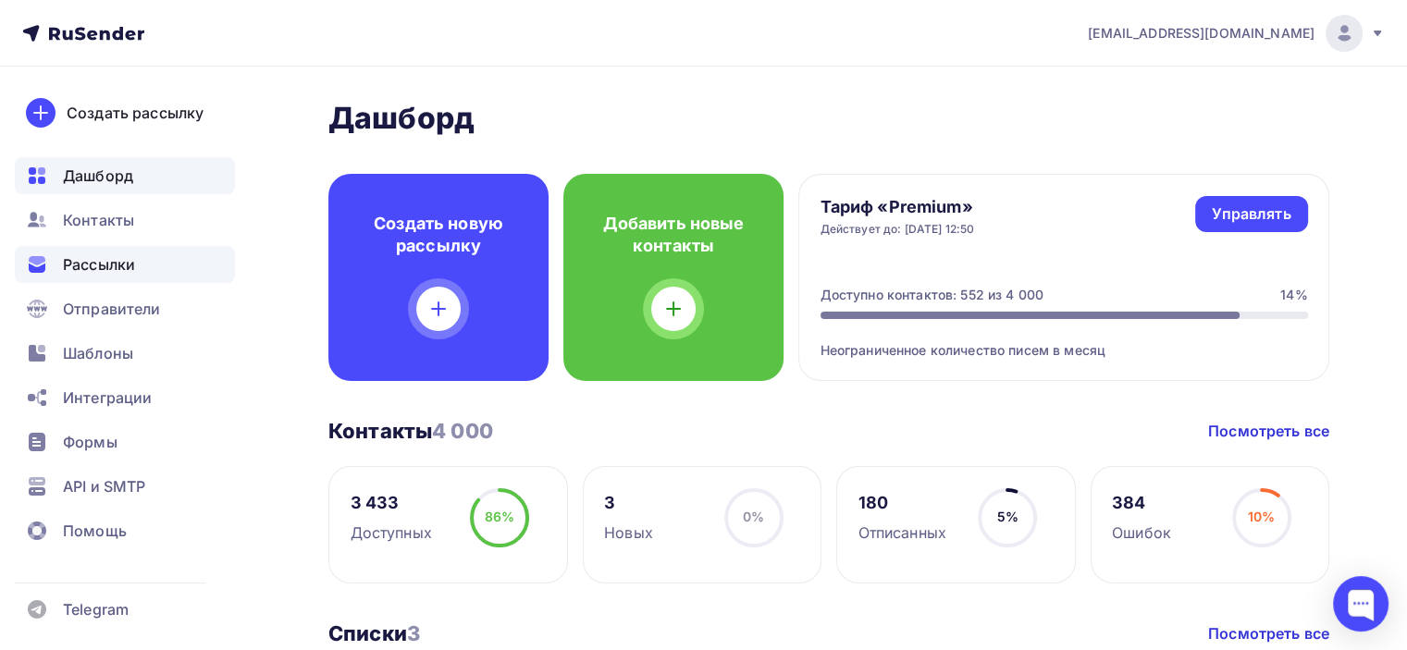
click at [141, 264] on div "Рассылки" at bounding box center [125, 264] width 220 height 37
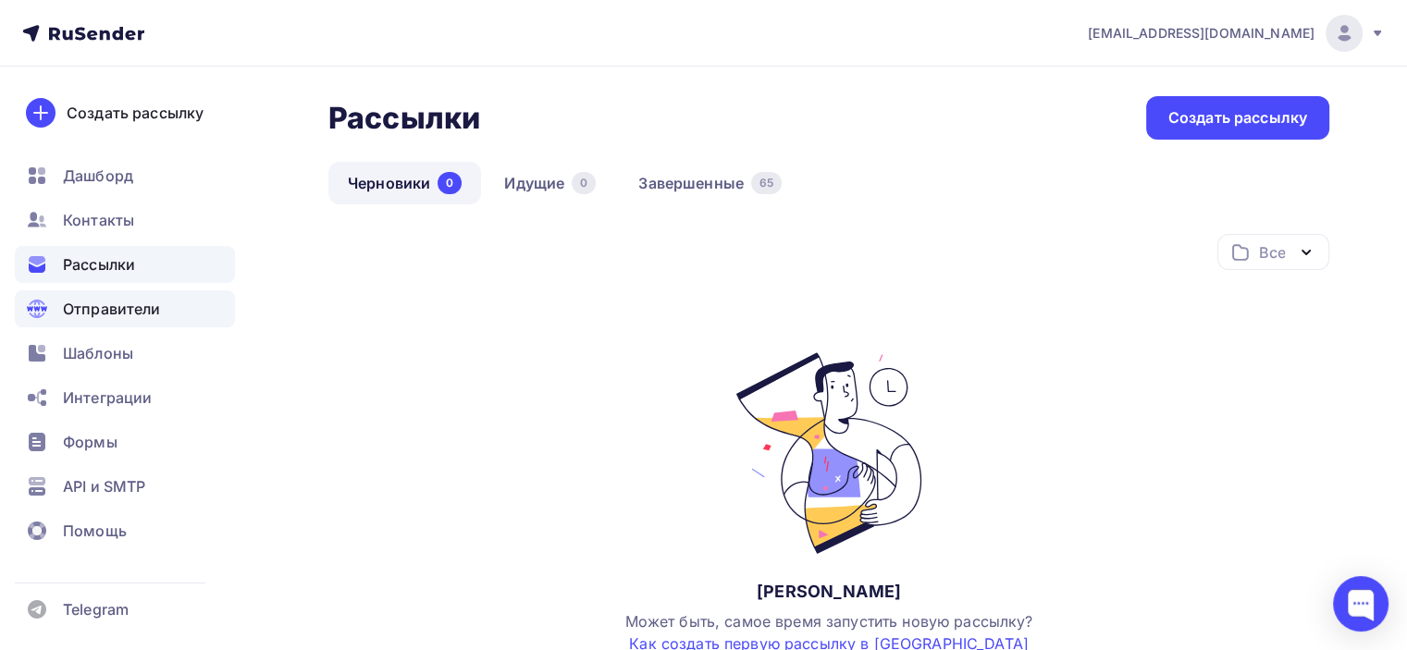
click at [102, 298] on span "Отправители" at bounding box center [112, 309] width 98 height 22
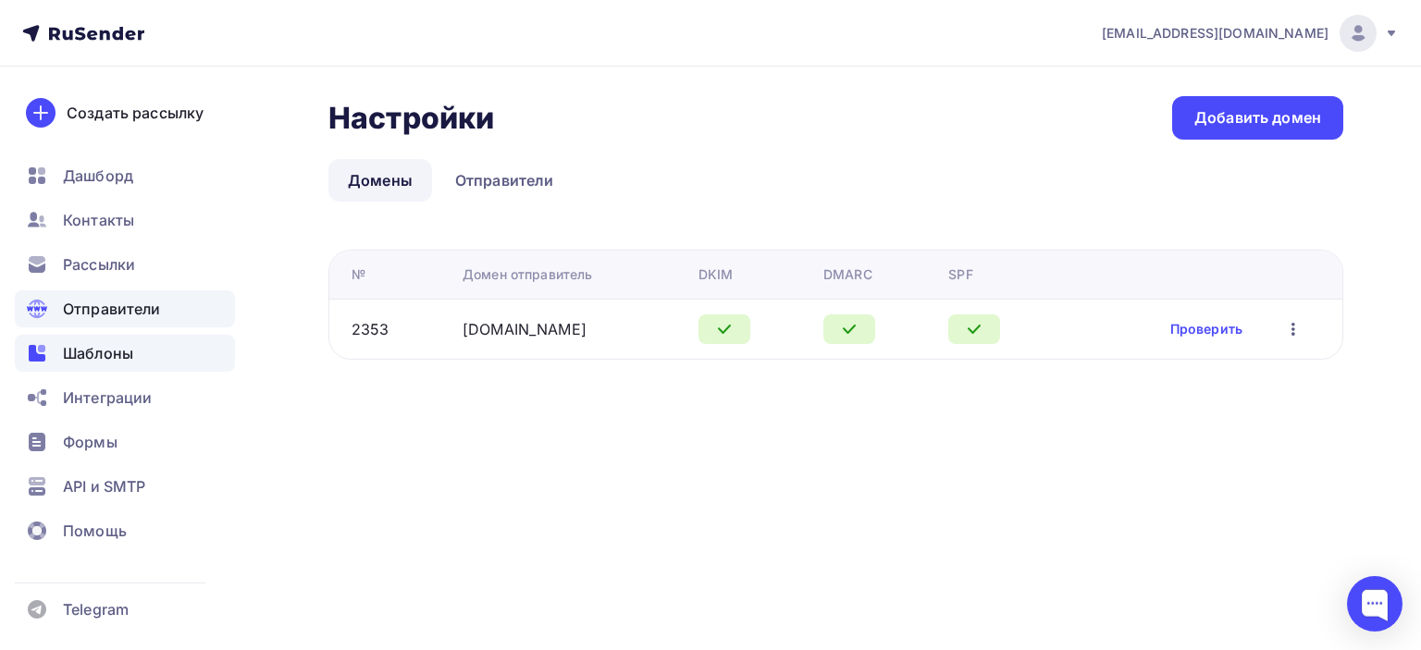
click at [93, 365] on div "Шаблоны" at bounding box center [125, 353] width 220 height 37
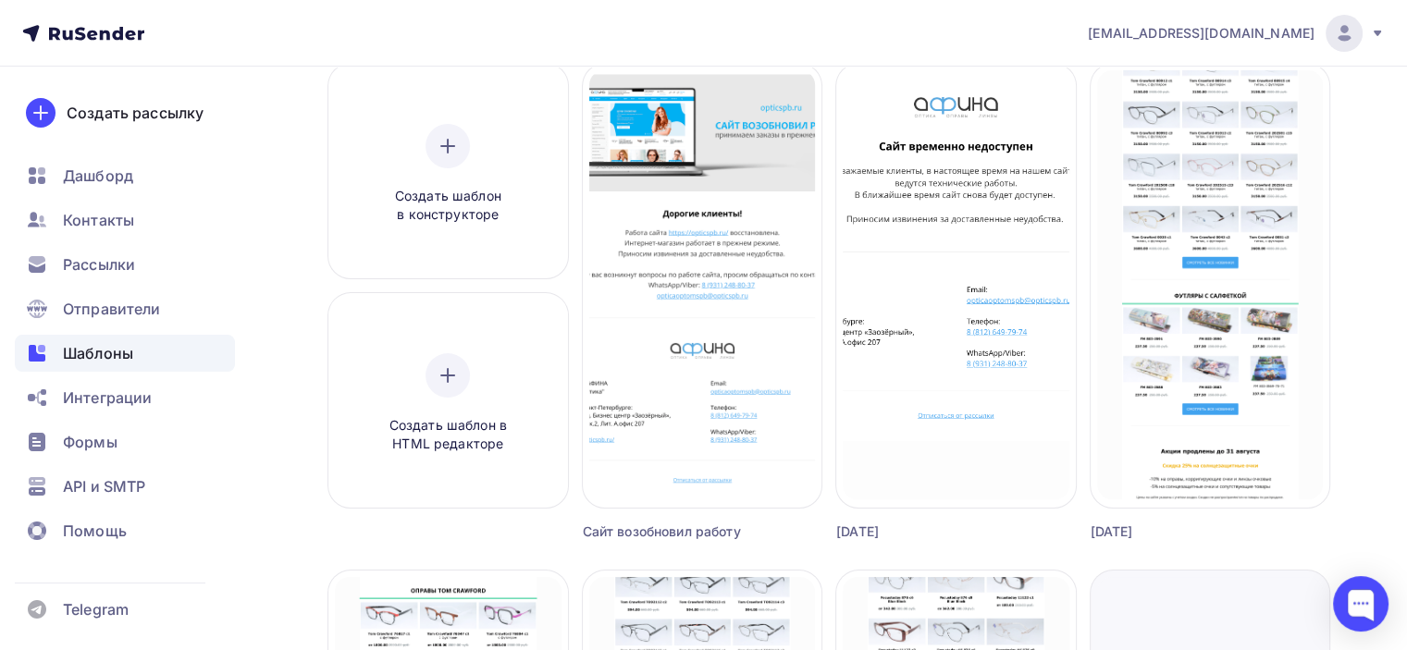
scroll to position [93, 0]
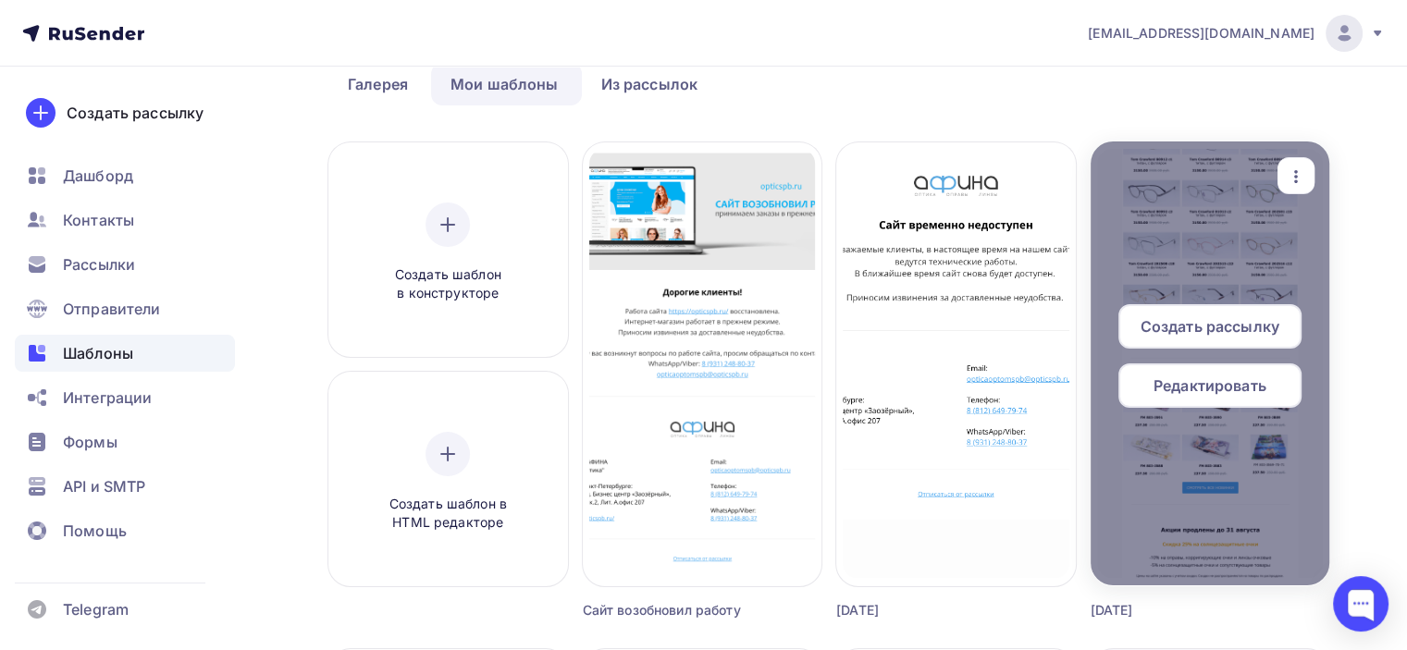
click at [1291, 178] on icon "button" at bounding box center [1296, 177] width 22 height 22
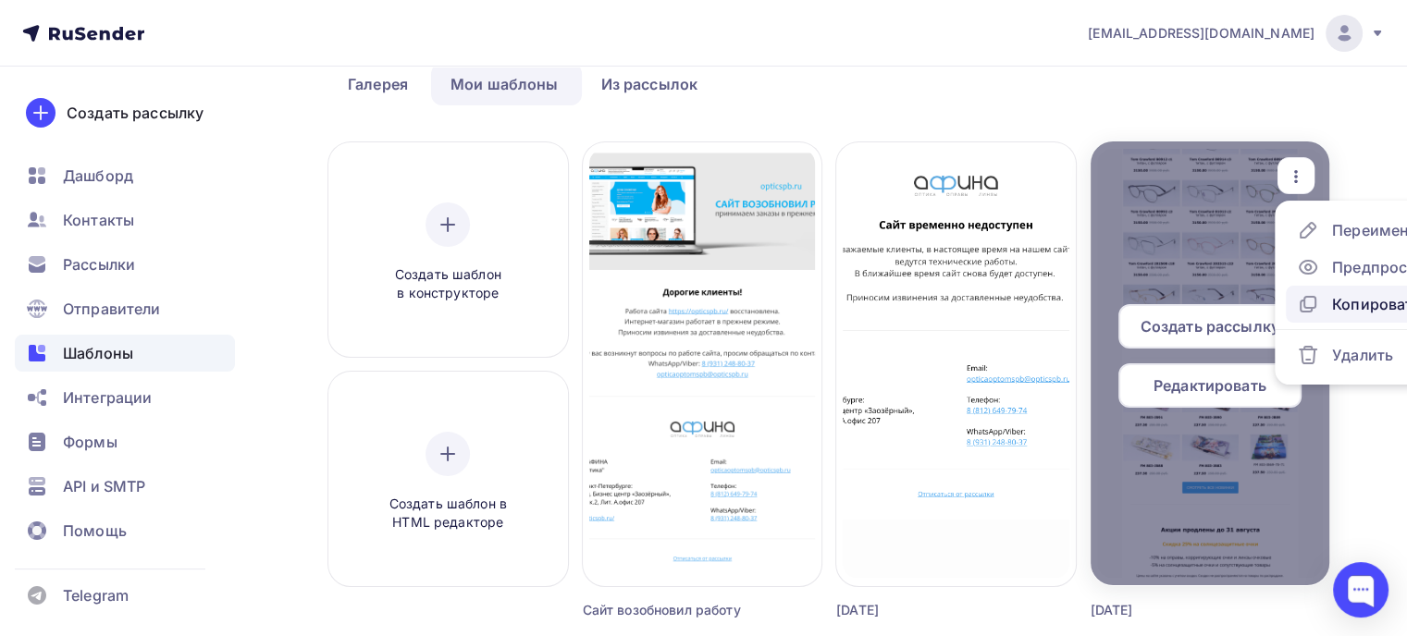
click at [1336, 306] on div "Копировать" at bounding box center [1376, 304] width 89 height 22
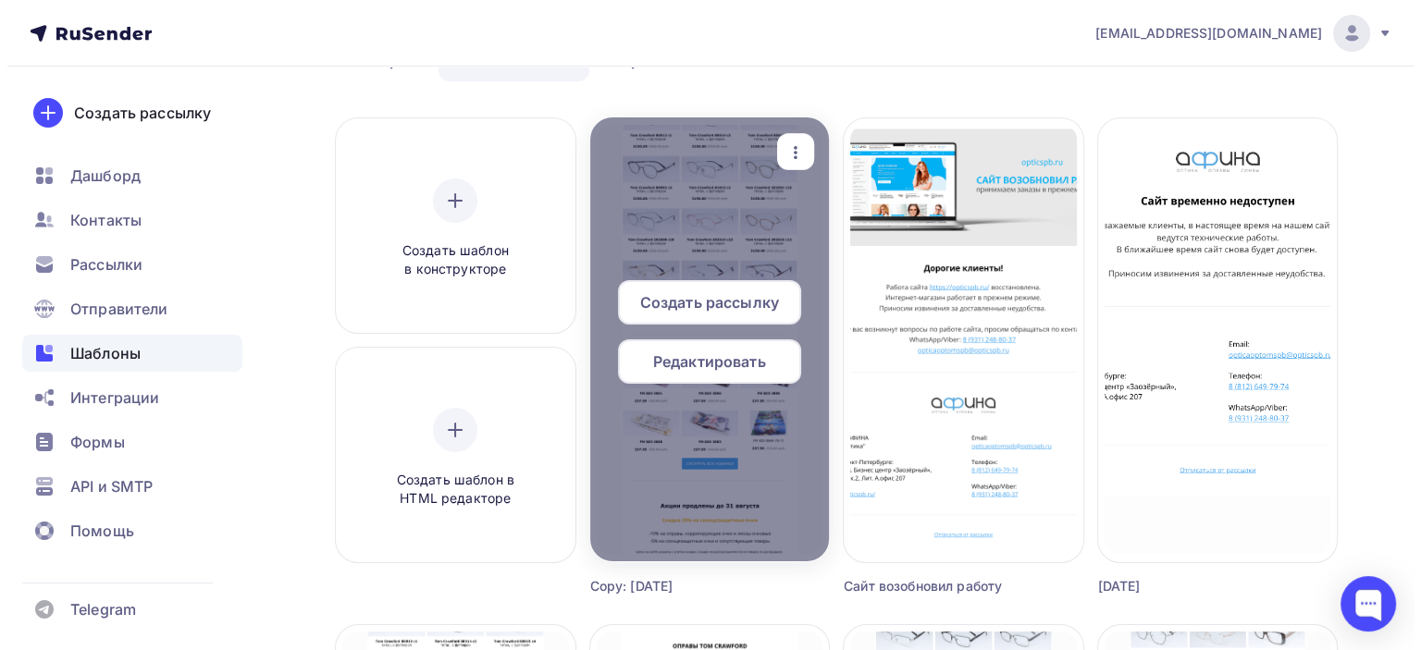
scroll to position [0, 0]
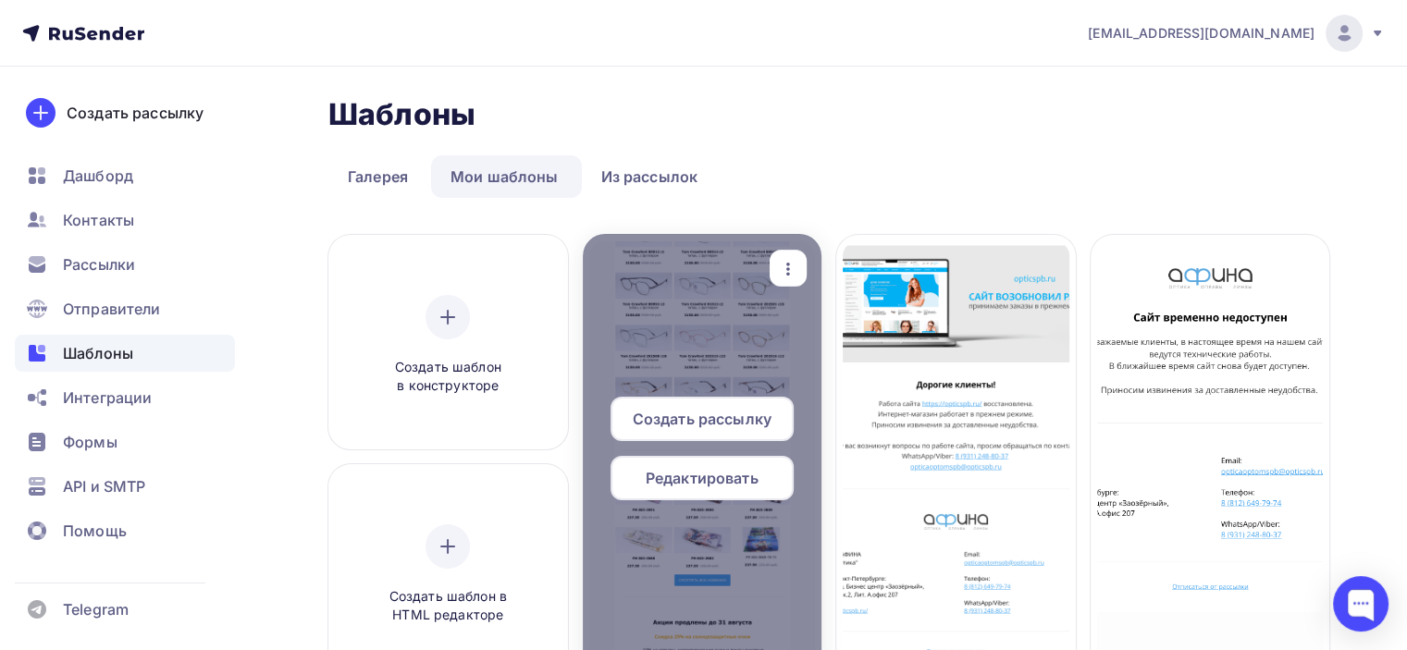
click at [793, 280] on div "button" at bounding box center [788, 269] width 37 height 36
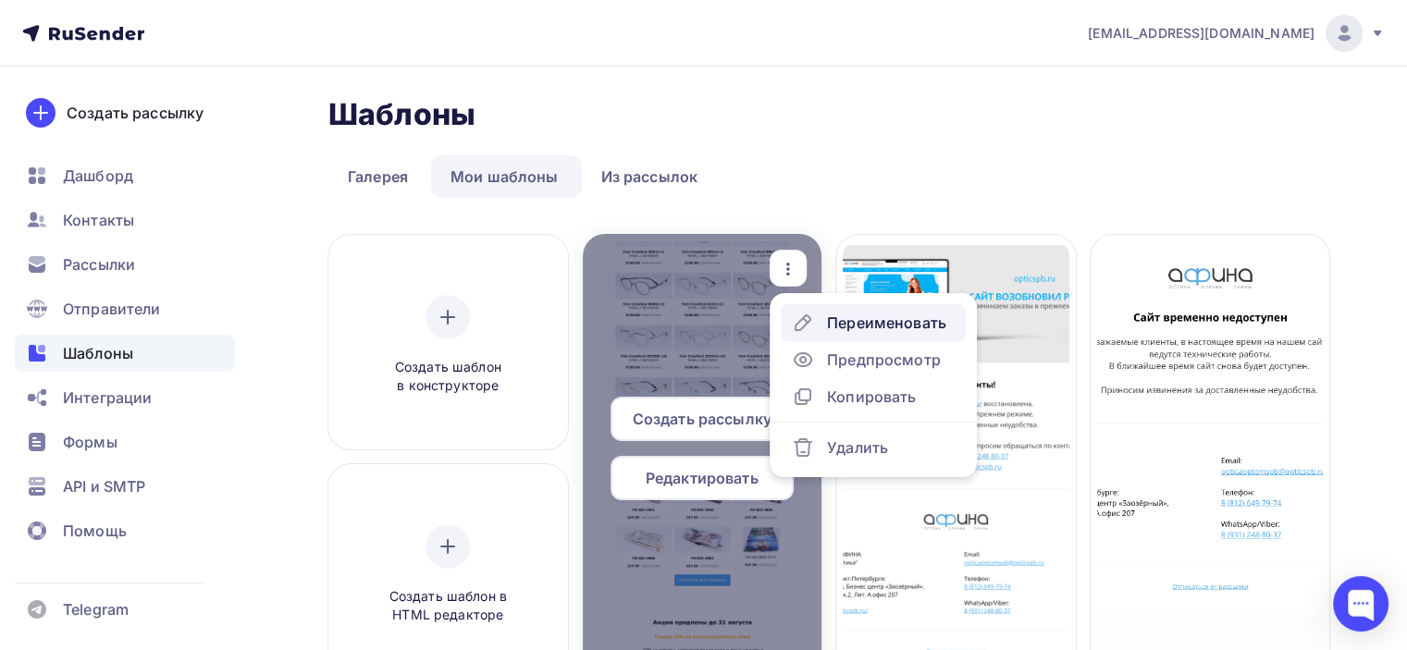
click at [821, 323] on div "Переименовать" at bounding box center [869, 323] width 154 height 22
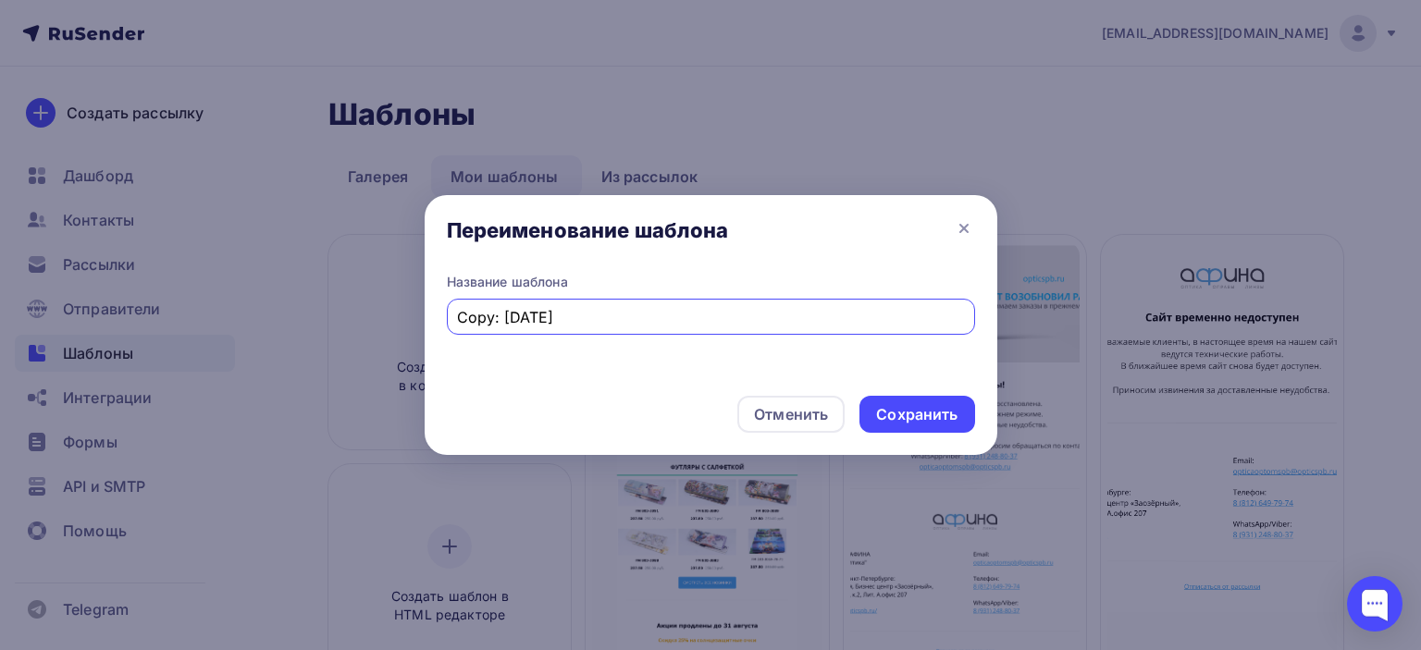
drag, startPoint x: 607, startPoint y: 313, endPoint x: 352, endPoint y: 312, distance: 255.3
click at [352, 312] on div "Переименование [PERSON_NAME]: [DATE] Отменить Сохранить" at bounding box center [710, 325] width 1421 height 650
type input "[DATE]"
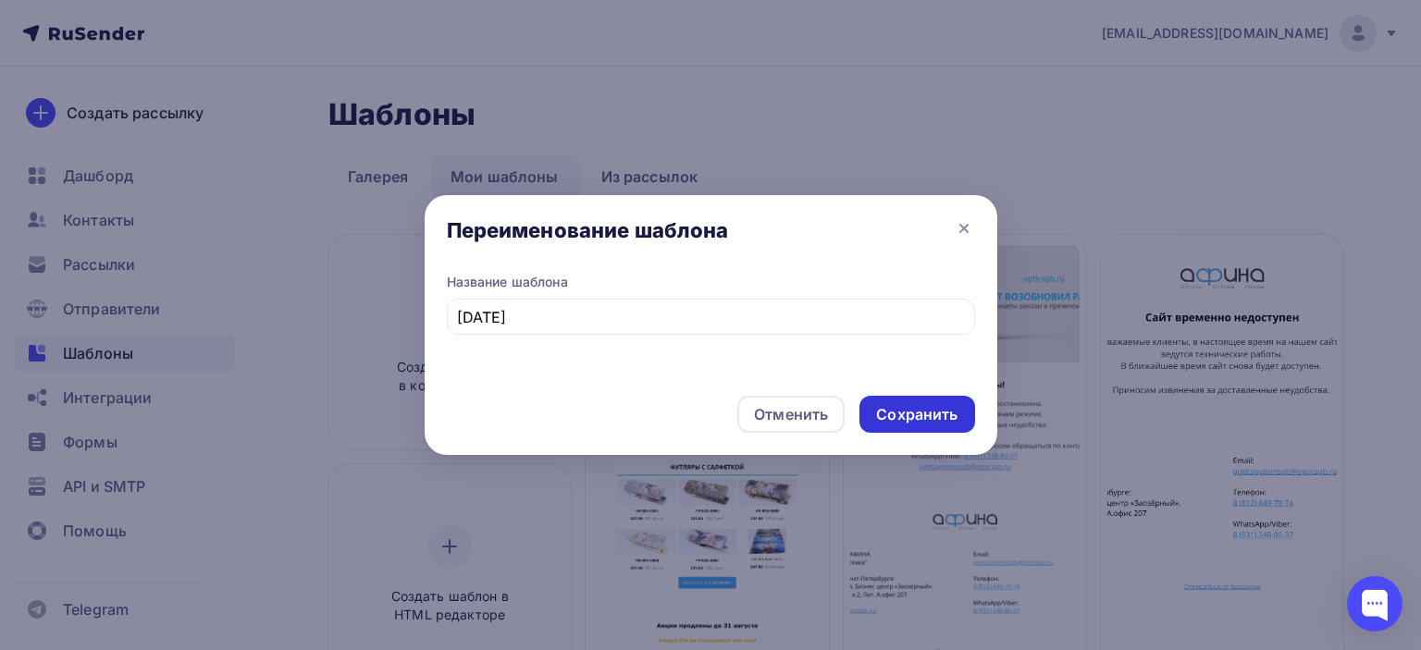
click at [918, 427] on div "Сохранить" at bounding box center [916, 414] width 115 height 37
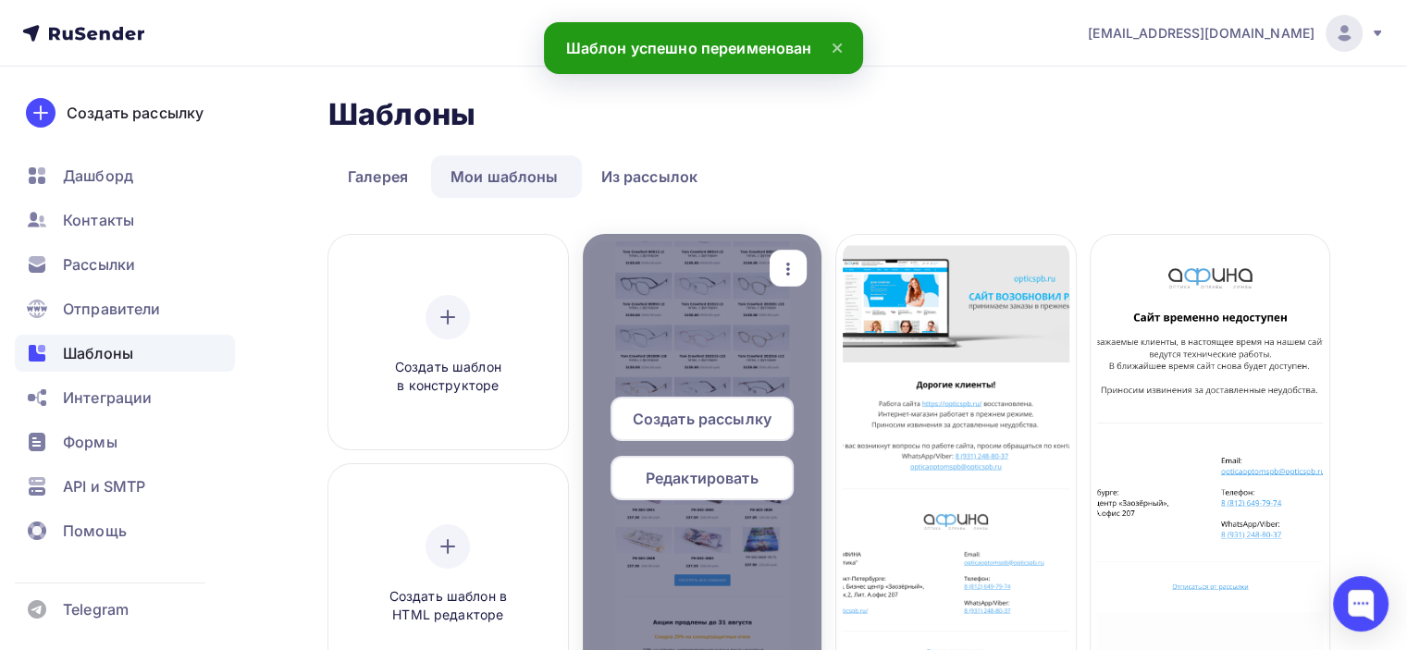
click at [711, 469] on span "Редактировать" at bounding box center [702, 478] width 113 height 22
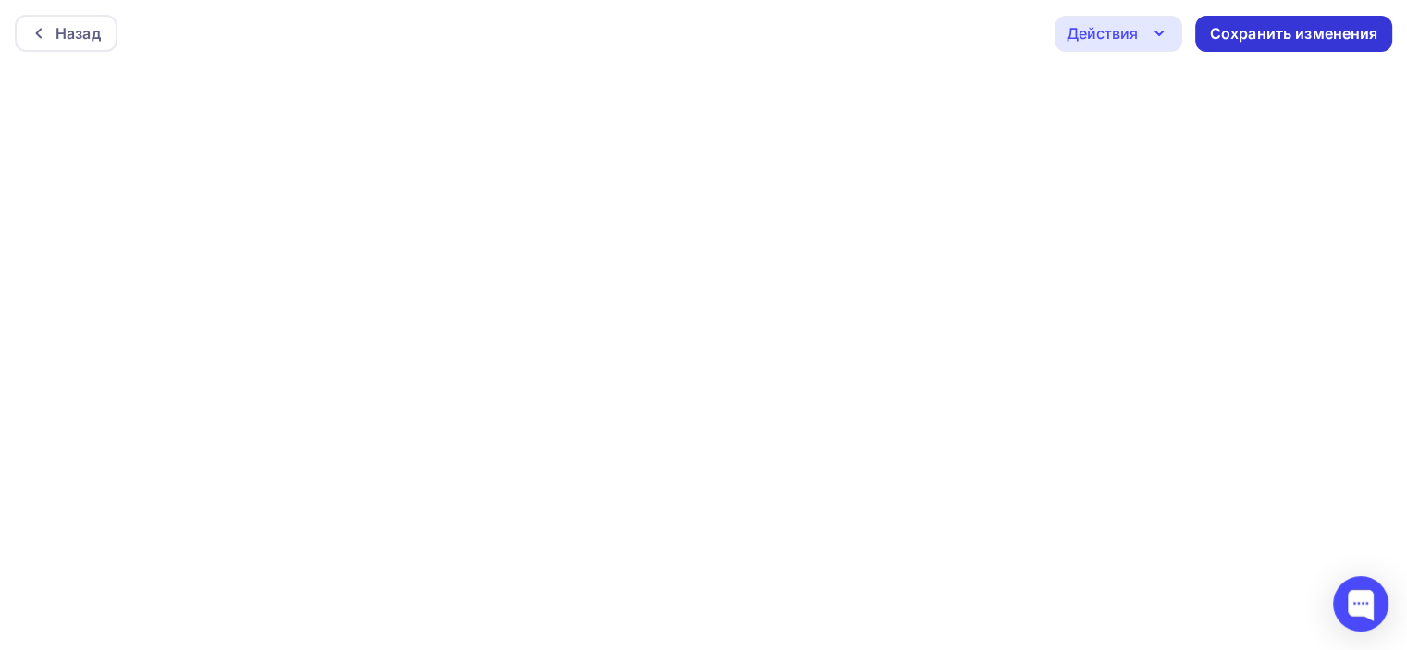
click at [1256, 45] on div "Сохранить изменения" at bounding box center [1293, 34] width 197 height 36
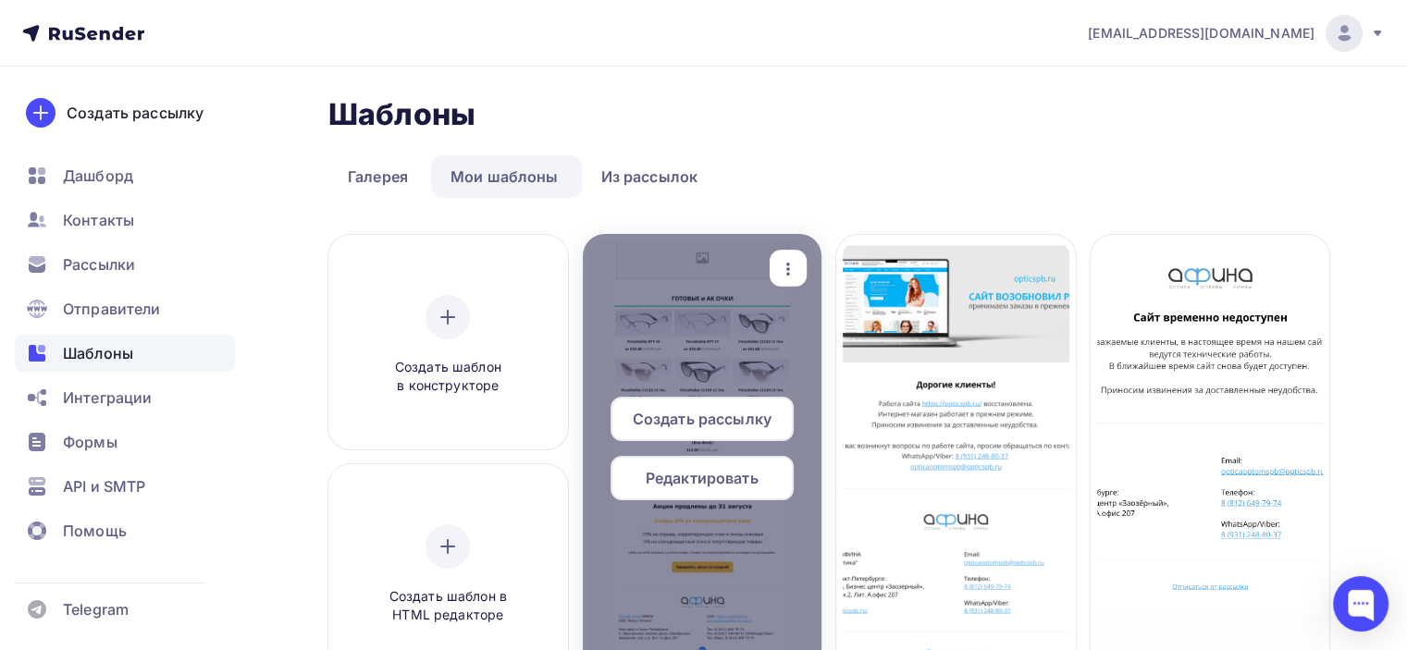
click at [718, 465] on div "Редактировать" at bounding box center [702, 478] width 183 height 44
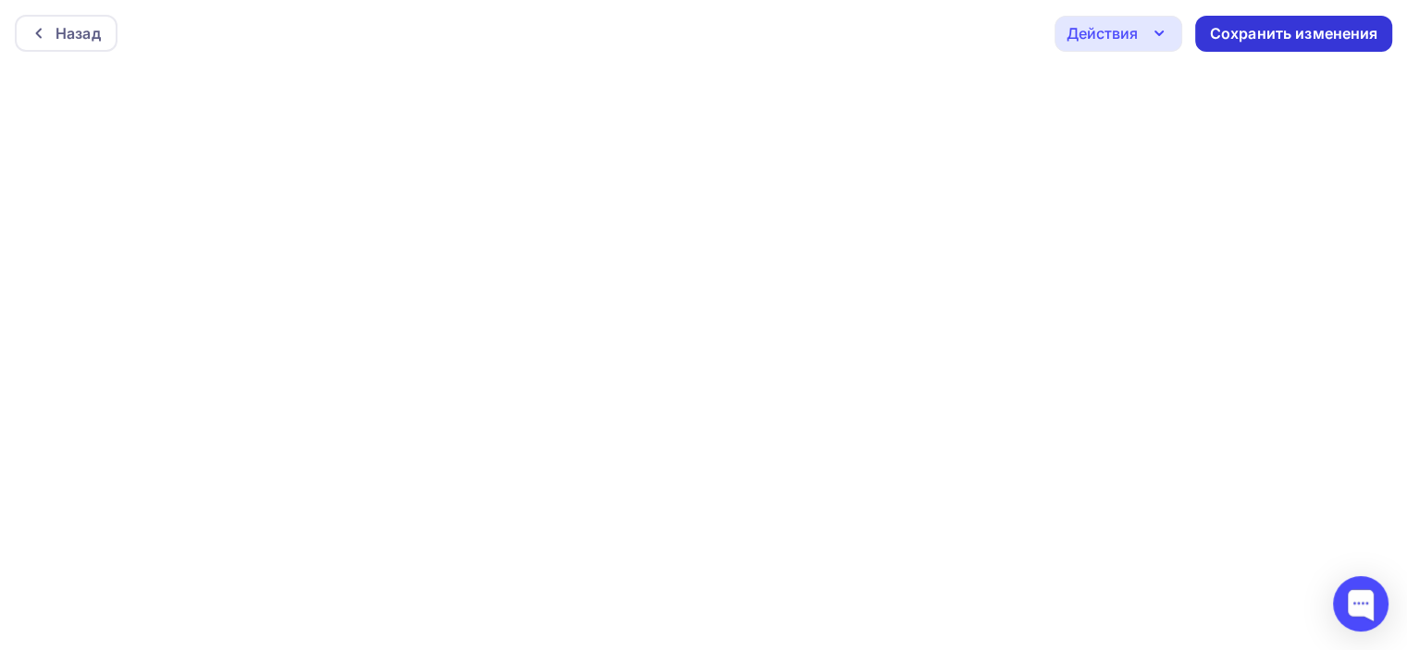
click at [1276, 36] on div "Сохранить изменения" at bounding box center [1294, 33] width 168 height 21
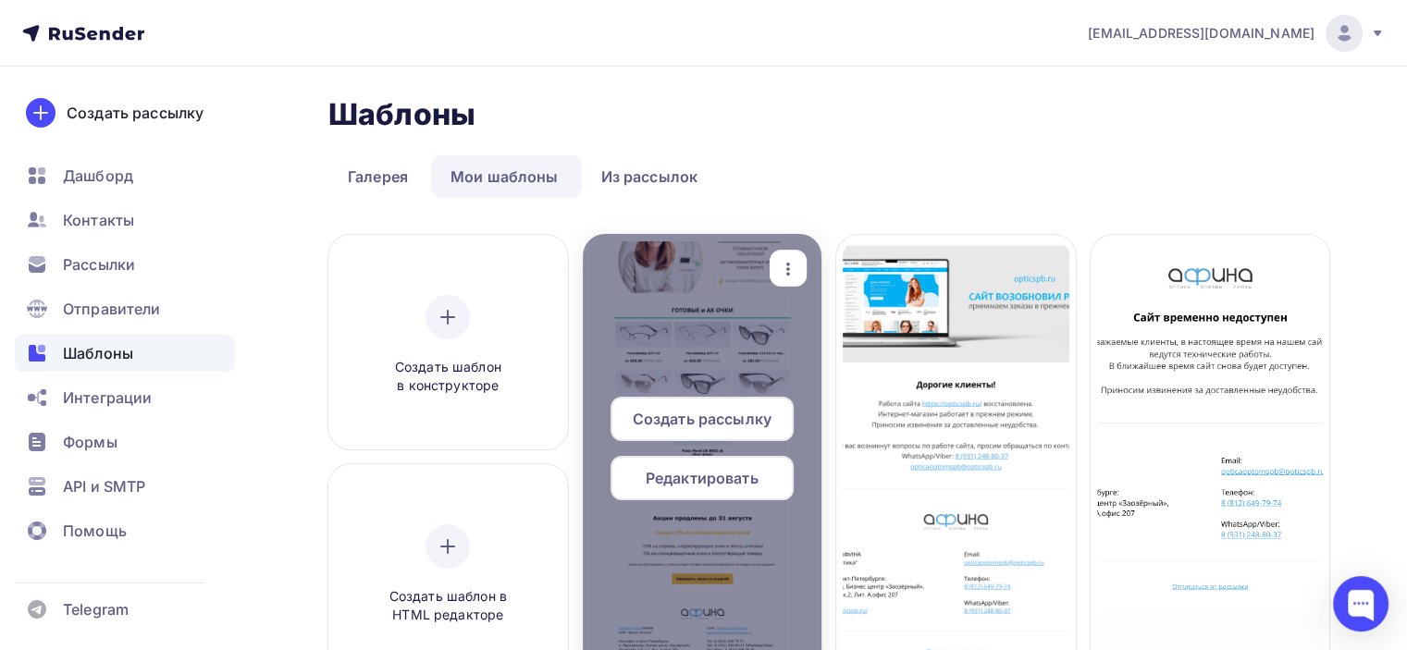
click at [797, 264] on icon "button" at bounding box center [788, 269] width 22 height 22
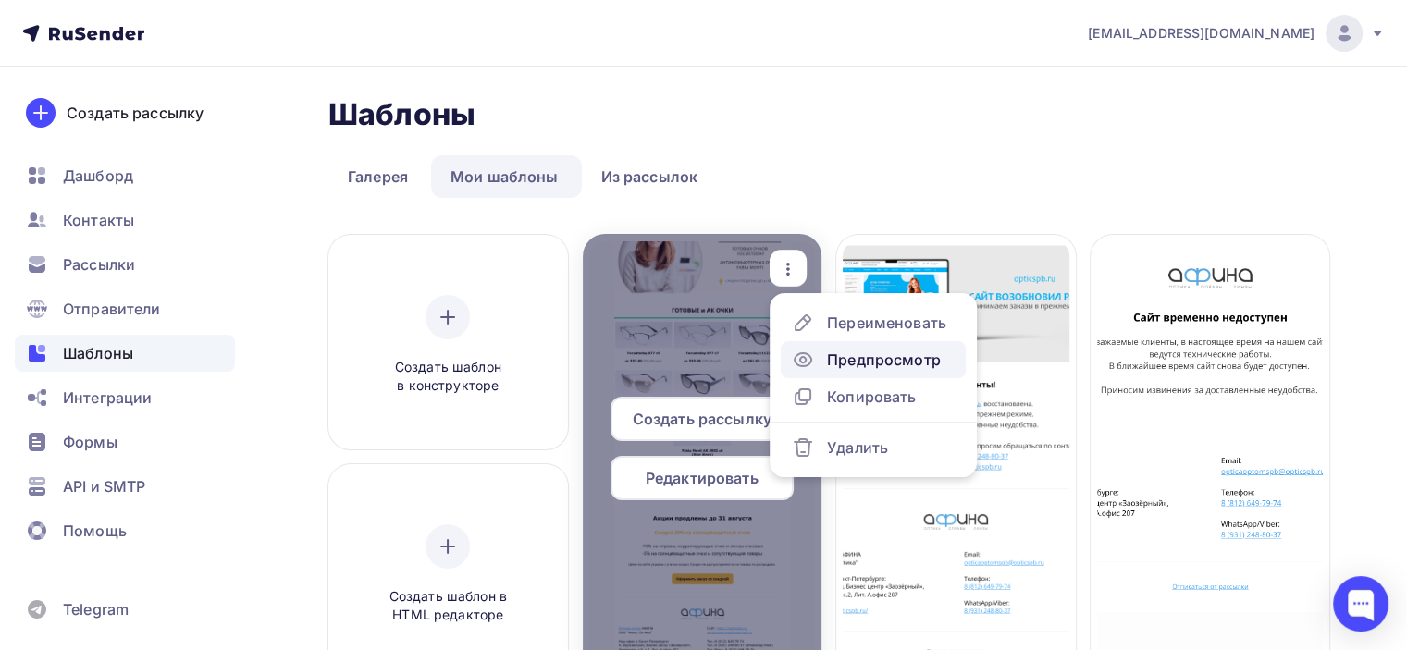
click at [829, 352] on div "Предпросмотр" at bounding box center [884, 360] width 114 height 22
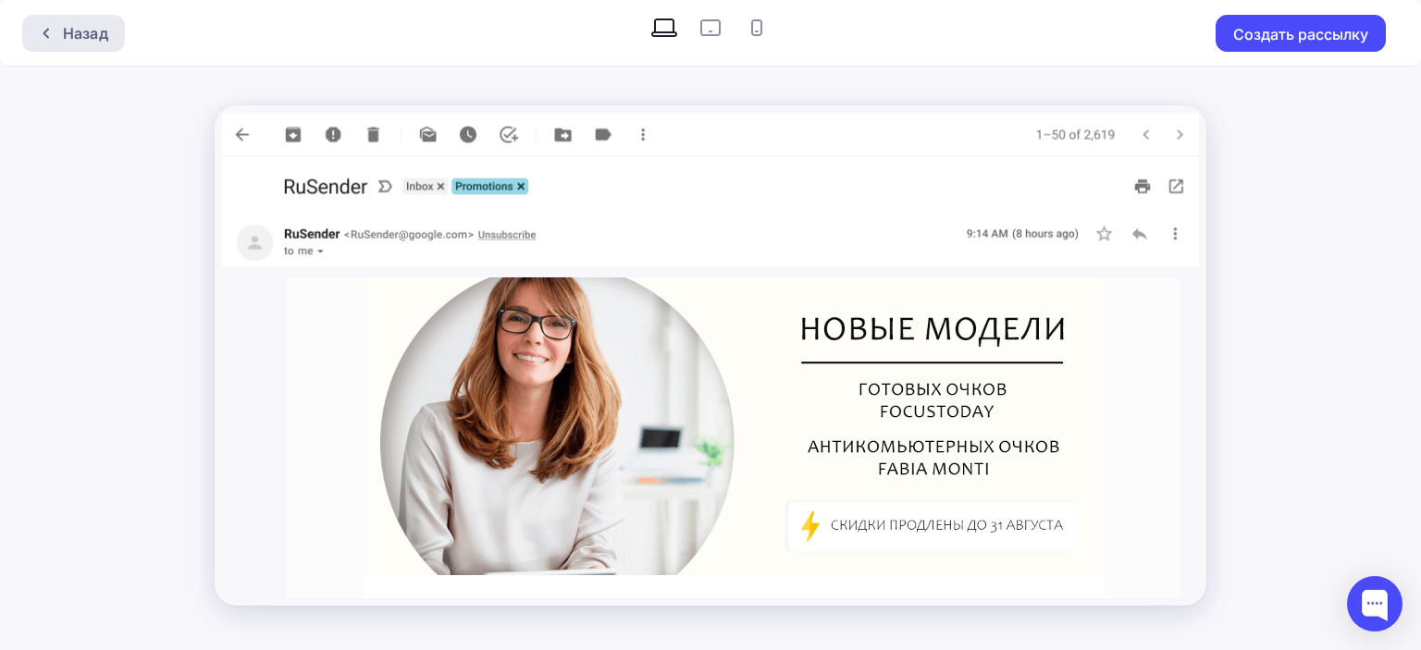
click at [47, 22] on div "Назад" at bounding box center [73, 33] width 103 height 37
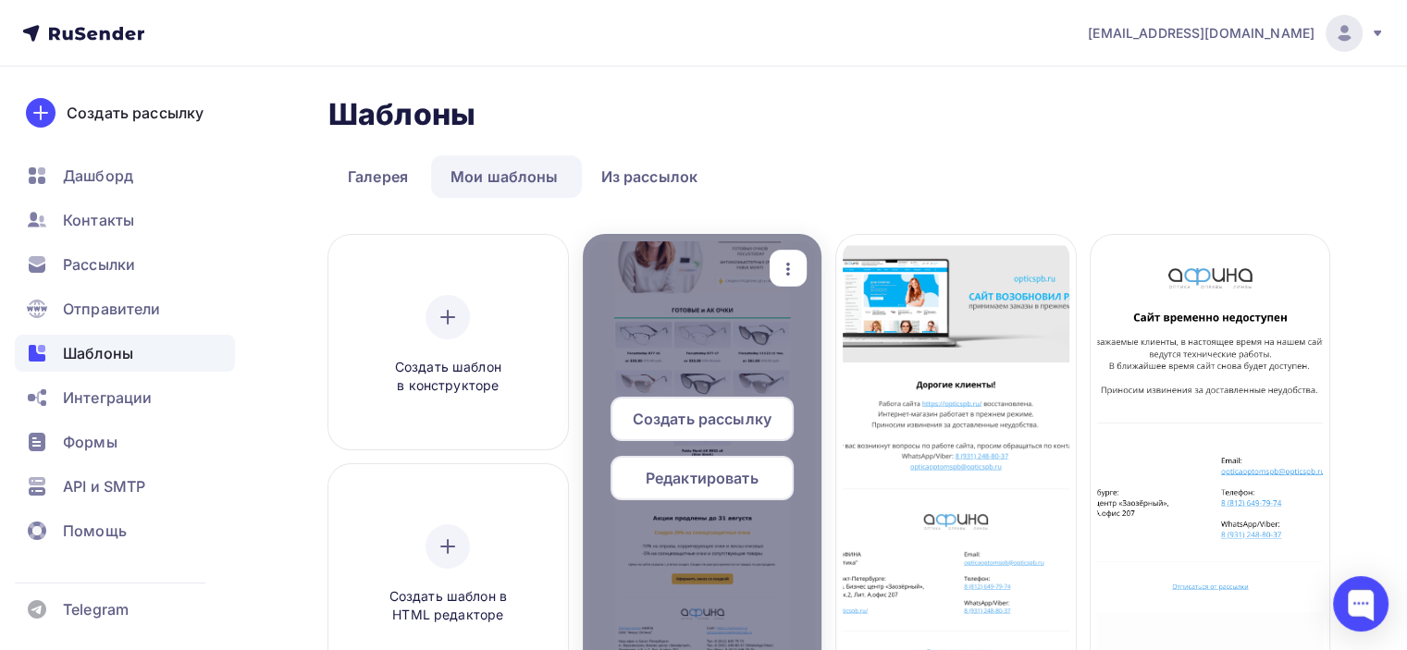
click at [718, 471] on span "Редактировать" at bounding box center [702, 478] width 113 height 22
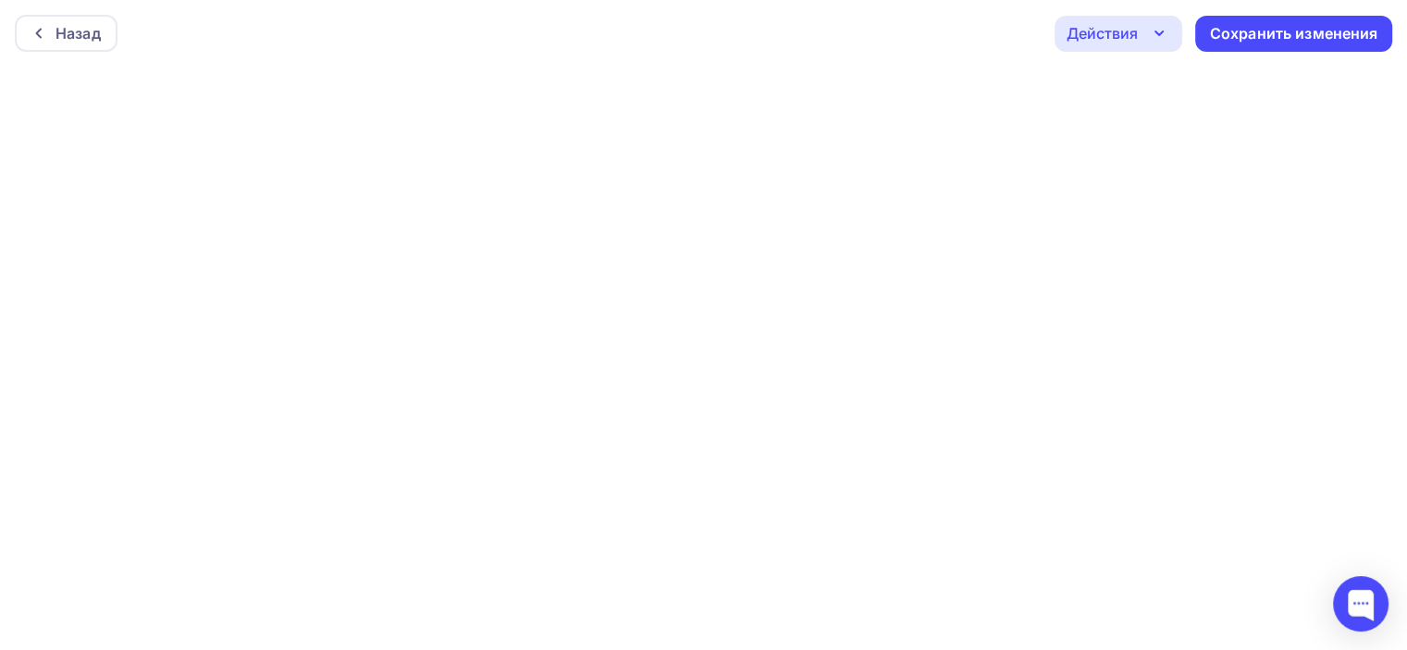
click at [1084, 33] on div "Действия" at bounding box center [1102, 33] width 71 height 22
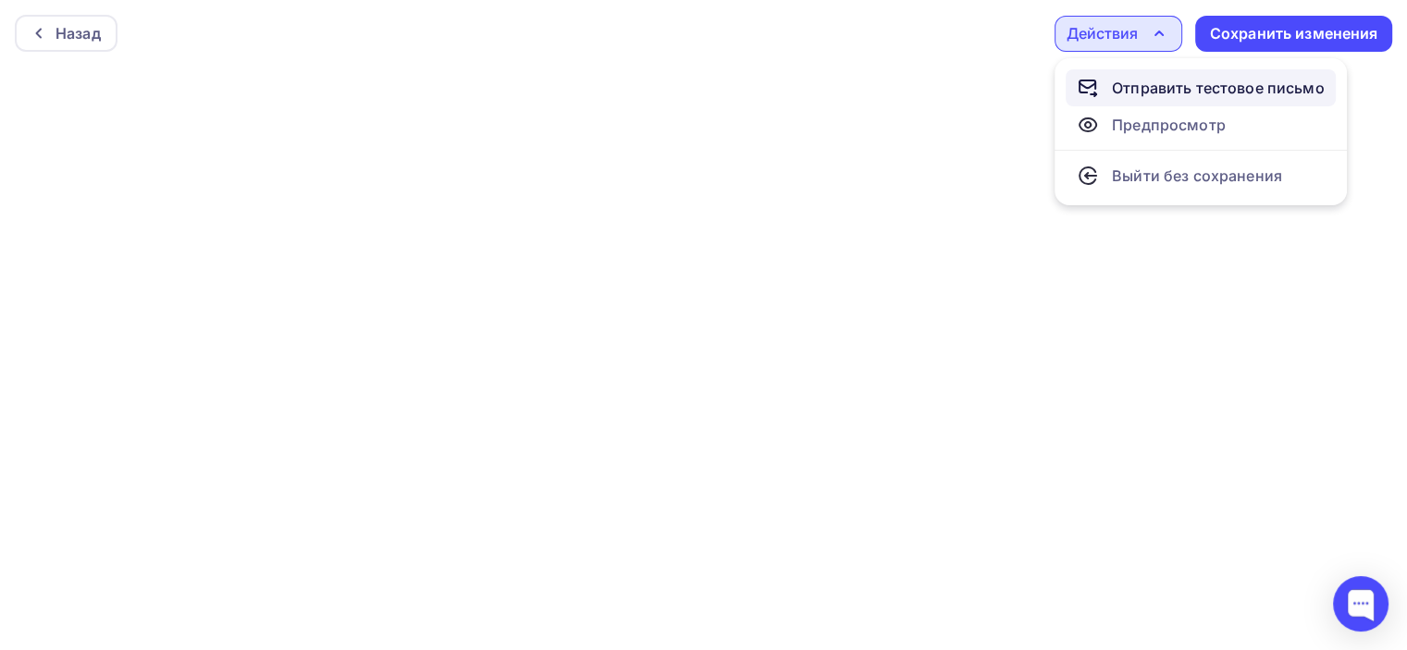
click at [1099, 92] on div "Отправить тестовое письмо" at bounding box center [1201, 88] width 248 height 22
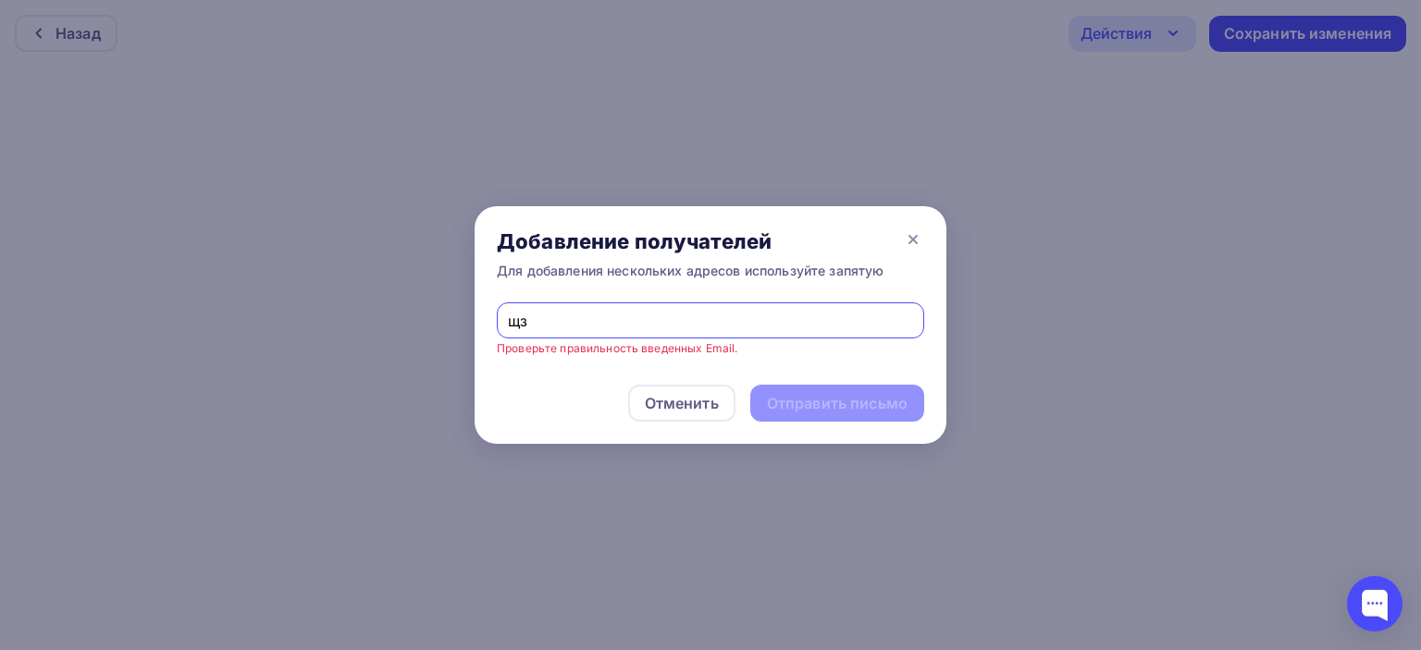
type input "щ"
type input "[EMAIL_ADDRESS][DOMAIN_NAME]"
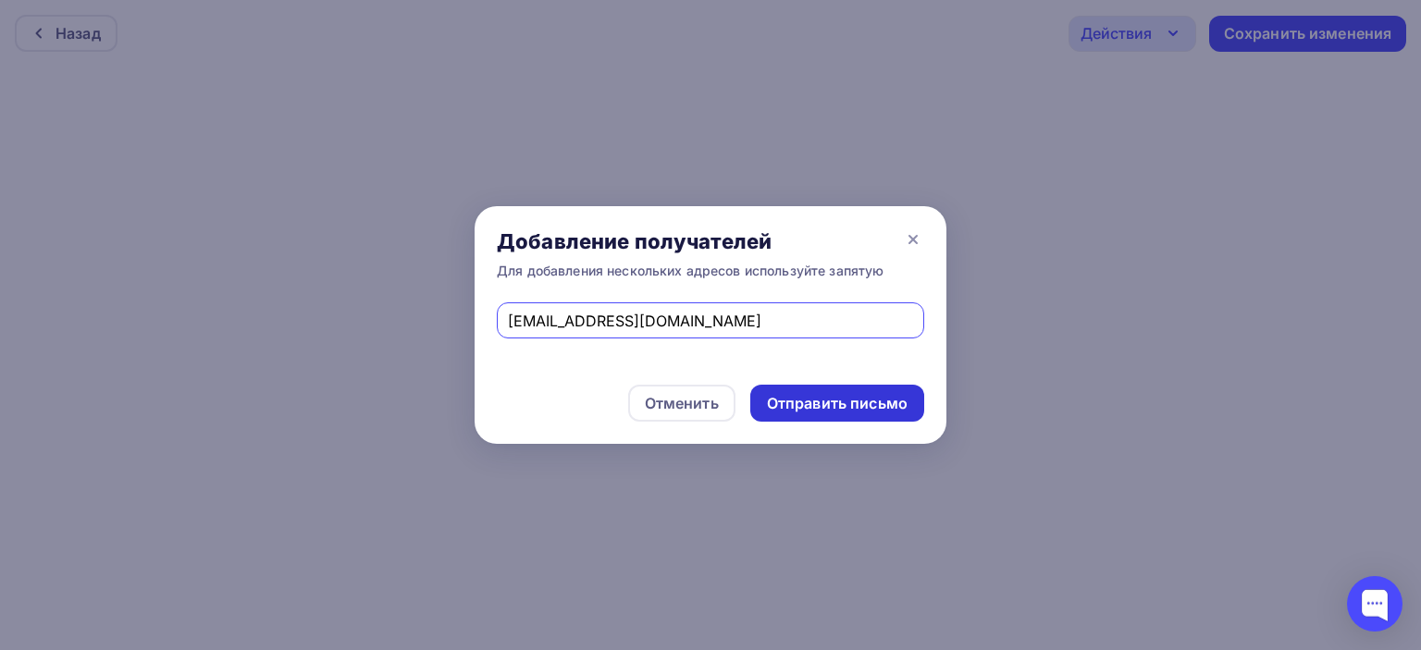
click at [845, 403] on div "Отправить письмо" at bounding box center [837, 403] width 141 height 21
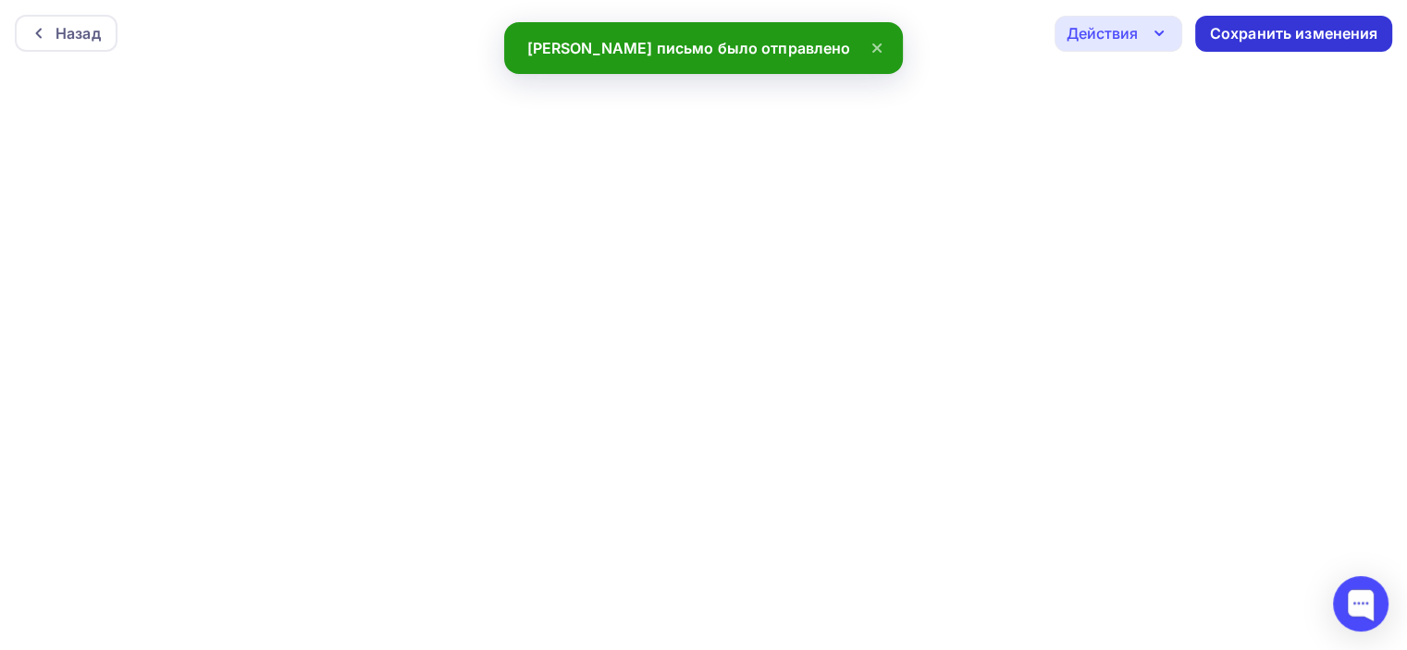
click at [1323, 31] on div "Сохранить изменения" at bounding box center [1294, 33] width 168 height 21
